Goal: Check status: Check status

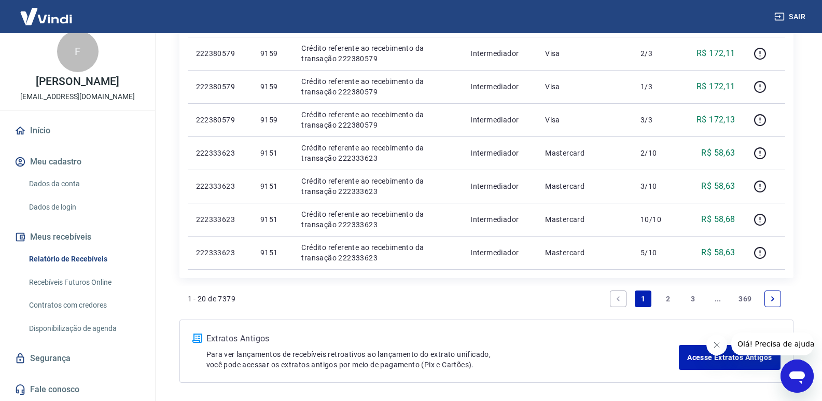
scroll to position [674, 0]
click at [665, 295] on link "2" at bounding box center [667, 297] width 17 height 17
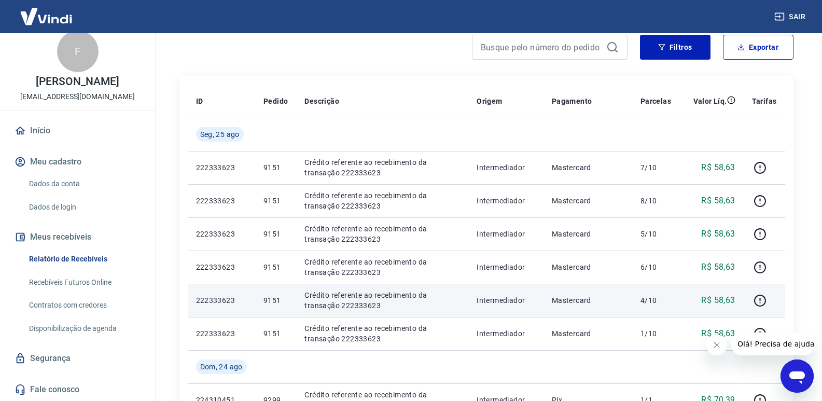
scroll to position [52, 0]
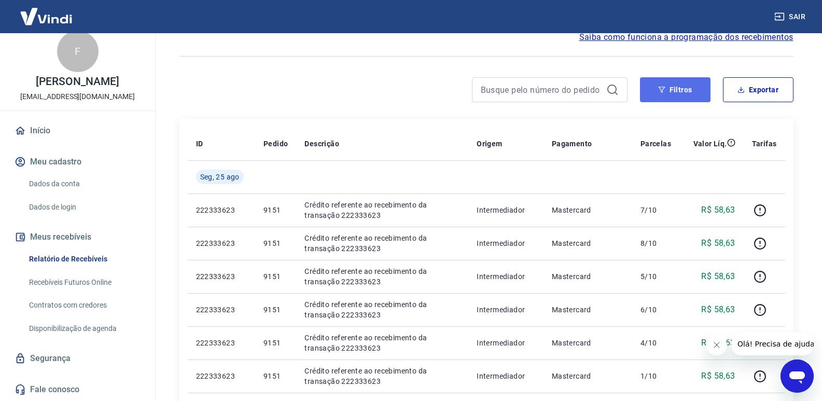
click at [683, 92] on button "Filtros" at bounding box center [675, 89] width 71 height 25
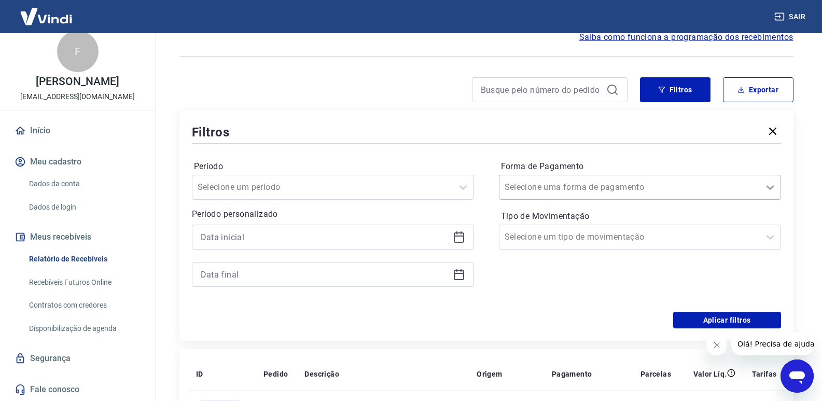
click at [763, 185] on div at bounding box center [769, 187] width 21 height 21
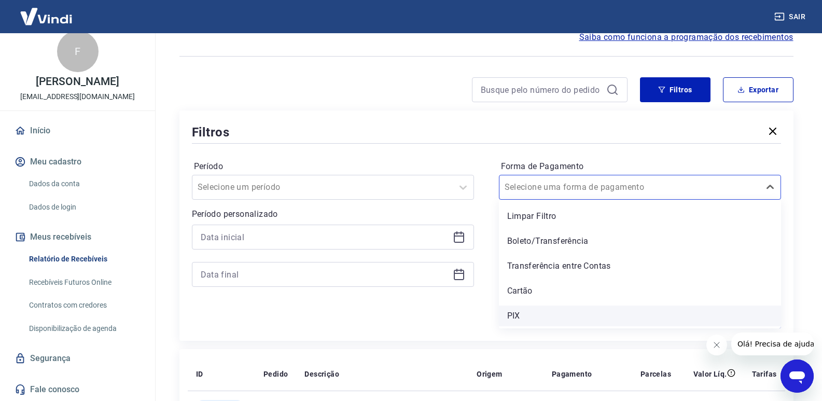
click at [529, 319] on div "PIX" at bounding box center [640, 315] width 282 height 21
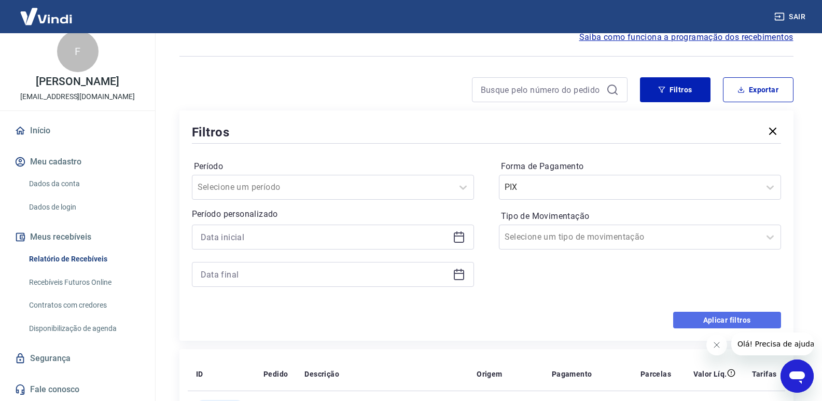
click at [718, 319] on button "Aplicar filtros" at bounding box center [727, 320] width 108 height 17
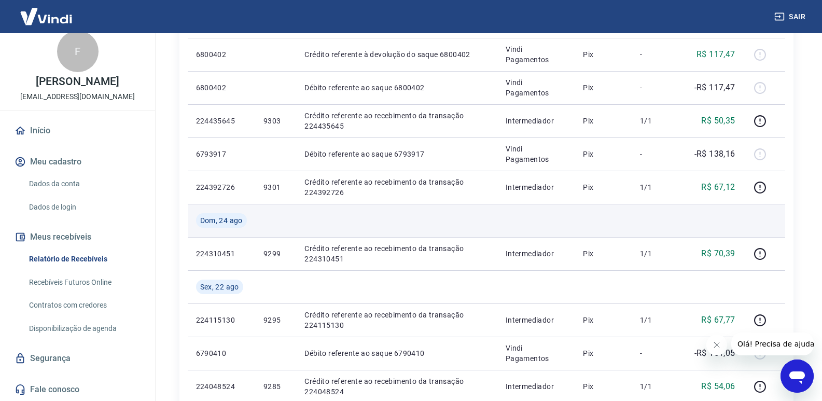
scroll to position [259, 0]
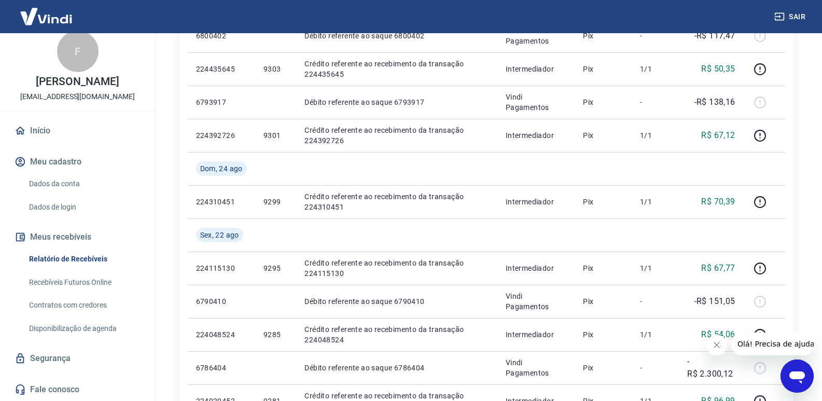
click at [714, 343] on icon "Fechar mensagem da empresa" at bounding box center [716, 345] width 8 height 8
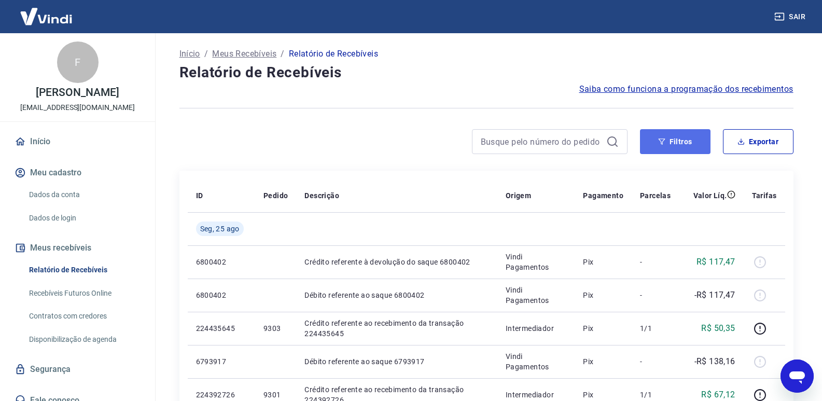
click at [703, 142] on button "Filtros" at bounding box center [675, 141] width 71 height 25
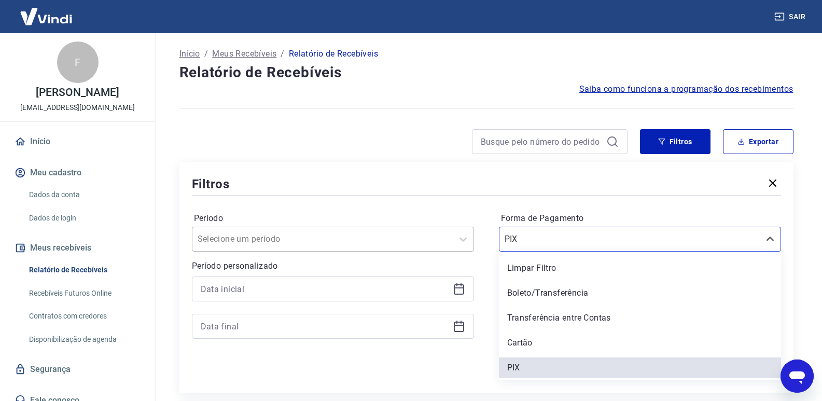
drag, startPoint x: 473, startPoint y: 238, endPoint x: 450, endPoint y: 241, distance: 23.4
click at [450, 240] on div "Período Selecione um período Período personalizado Forma de Pagamento option PI…" at bounding box center [486, 281] width 589 height 166
click at [570, 272] on div "Limpar Filtro" at bounding box center [640, 268] width 282 height 21
click at [540, 264] on label "Tipo de Movimentação" at bounding box center [640, 268] width 278 height 12
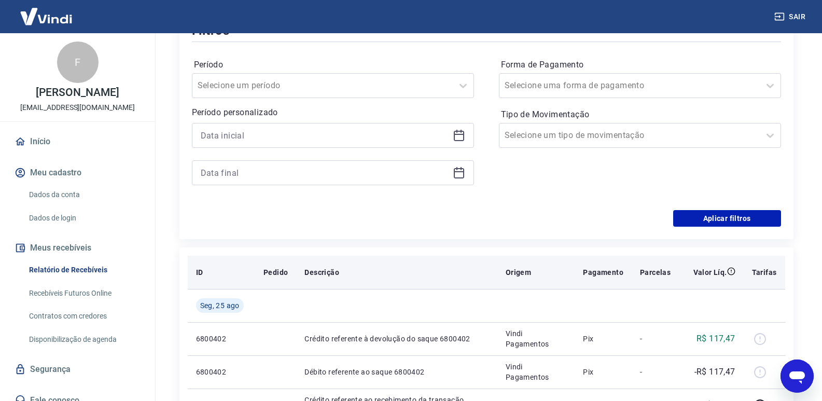
scroll to position [156, 0]
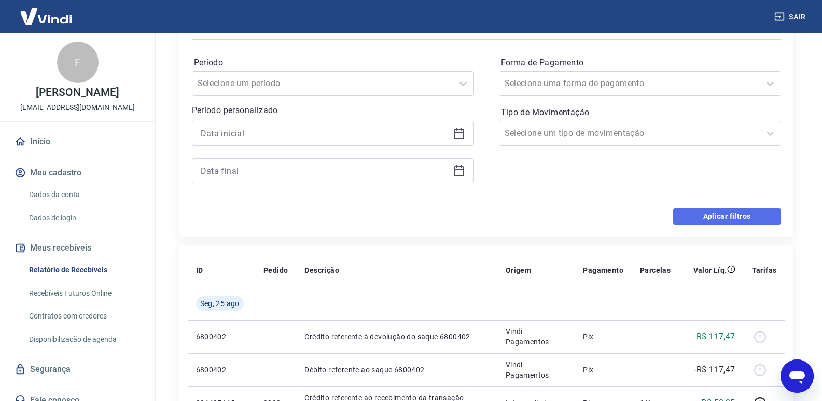
click at [730, 214] on button "Aplicar filtros" at bounding box center [727, 216] width 108 height 17
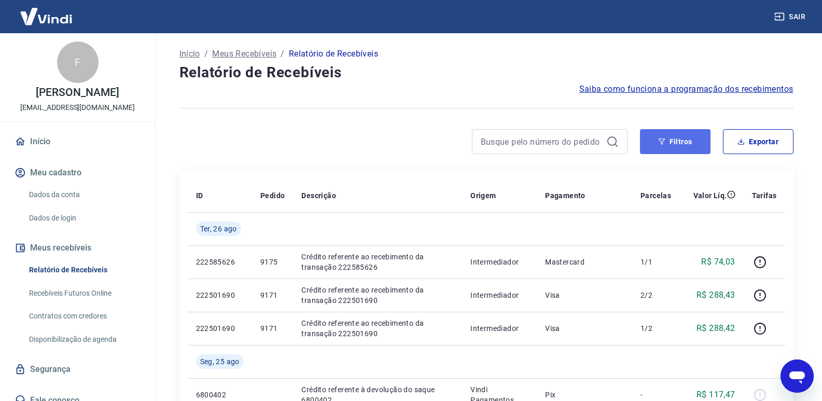
click at [677, 137] on button "Filtros" at bounding box center [675, 141] width 71 height 25
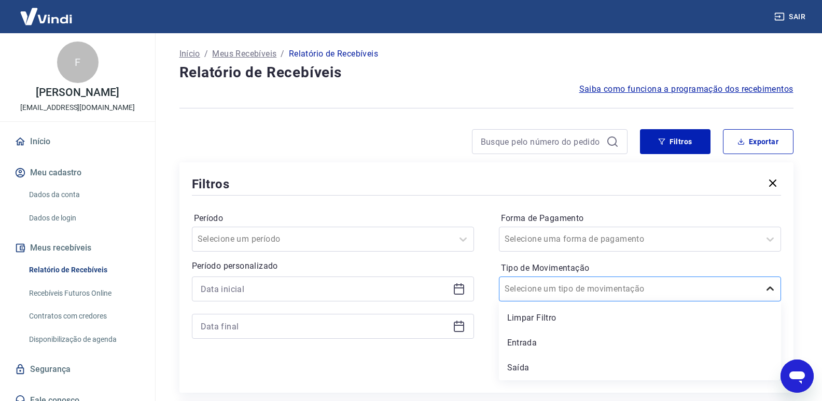
click at [777, 278] on div at bounding box center [769, 288] width 21 height 21
click at [580, 237] on input "Forma de Pagamento" at bounding box center [556, 239] width 105 height 12
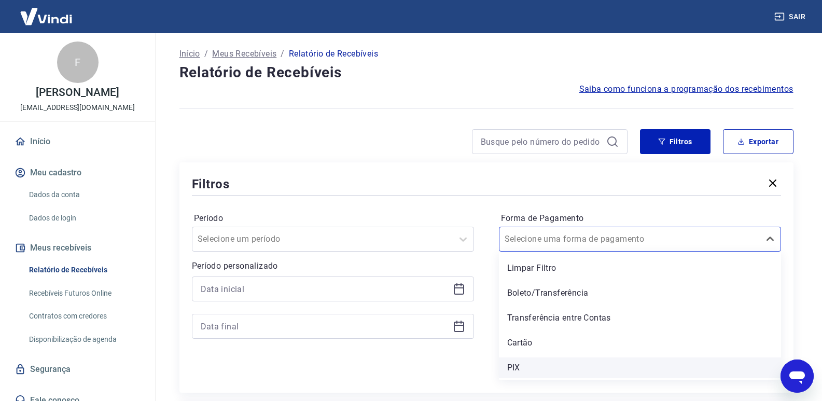
click at [518, 370] on div "PIX" at bounding box center [640, 367] width 282 height 21
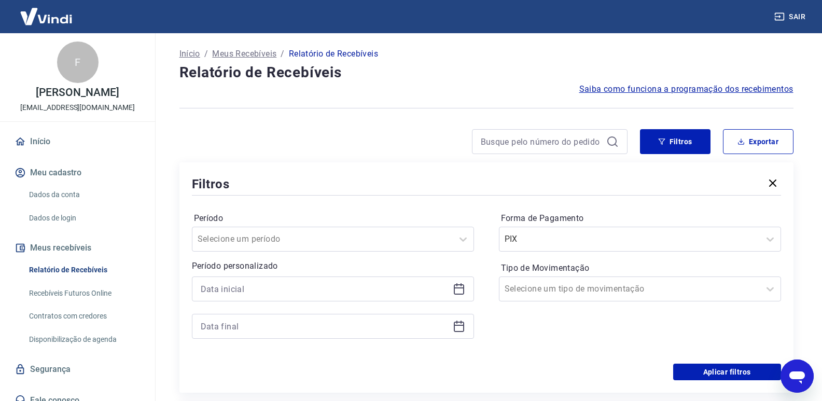
scroll to position [52, 0]
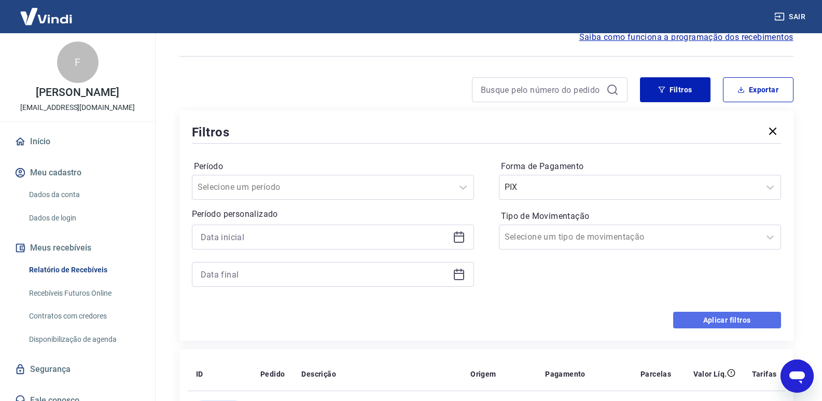
click at [716, 317] on button "Aplicar filtros" at bounding box center [727, 320] width 108 height 17
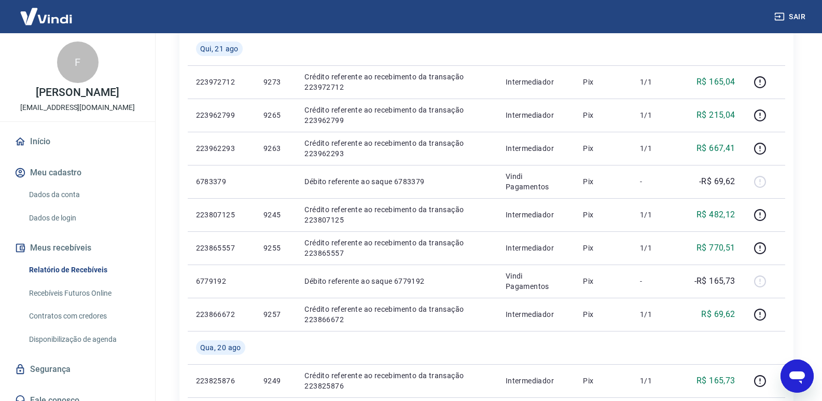
scroll to position [708, 0]
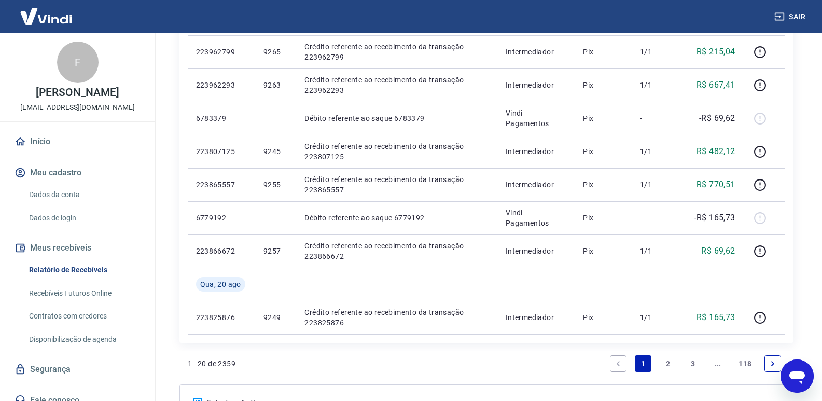
click at [669, 363] on link "2" at bounding box center [667, 363] width 17 height 17
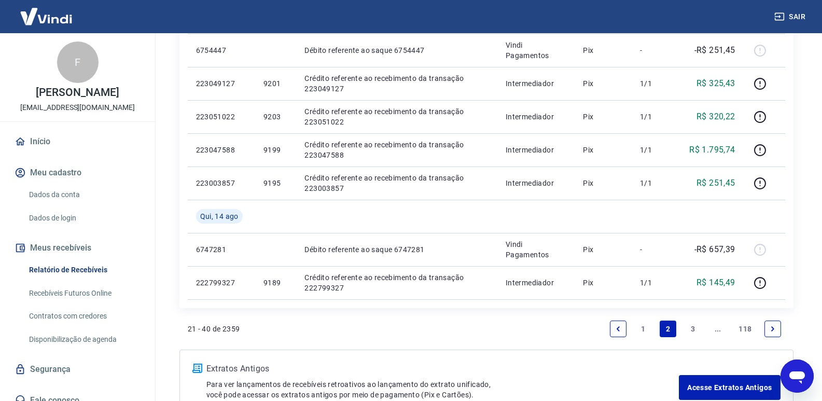
scroll to position [878, 0]
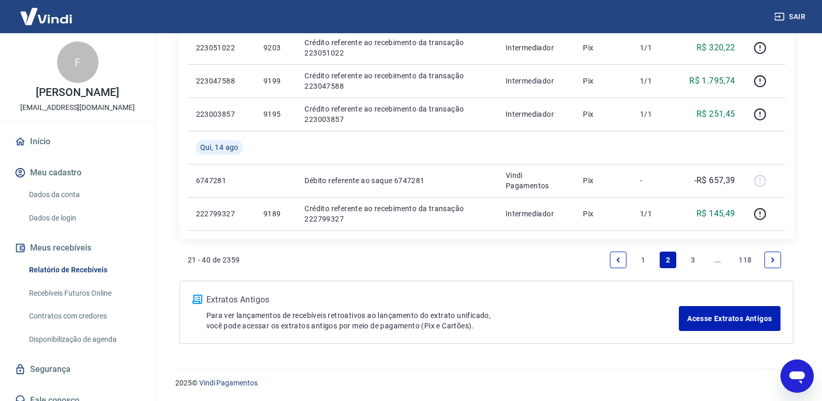
click at [623, 262] on link "Previous page" at bounding box center [618, 259] width 17 height 17
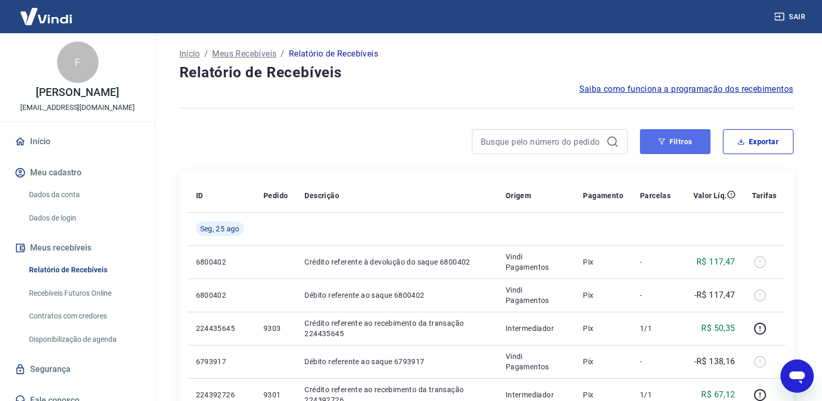
click at [679, 139] on button "Filtros" at bounding box center [675, 141] width 71 height 25
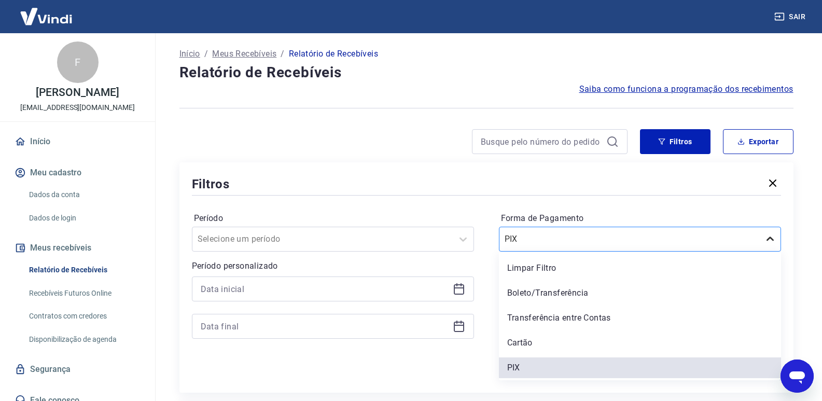
click at [762, 238] on div at bounding box center [769, 239] width 21 height 21
click at [567, 299] on div "Boleto/Transferência" at bounding box center [640, 293] width 282 height 21
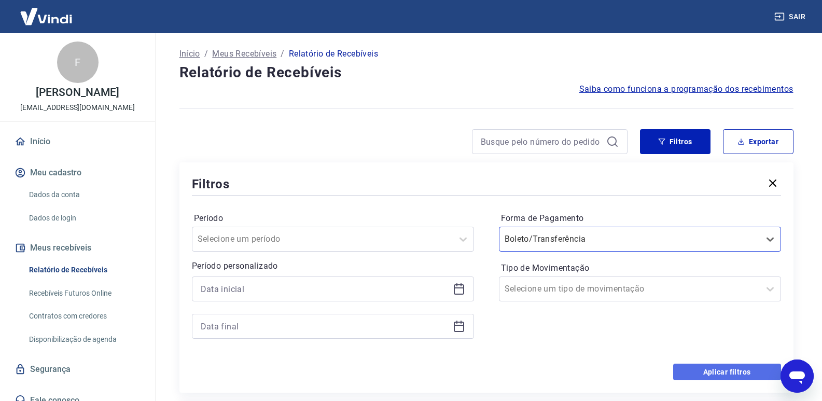
click at [725, 366] on button "Aplicar filtros" at bounding box center [727, 371] width 108 height 17
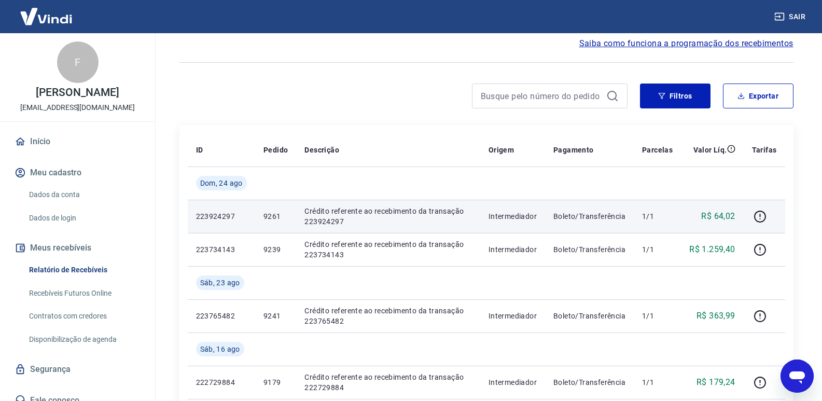
scroll to position [104, 0]
